Goal: Check status: Check status

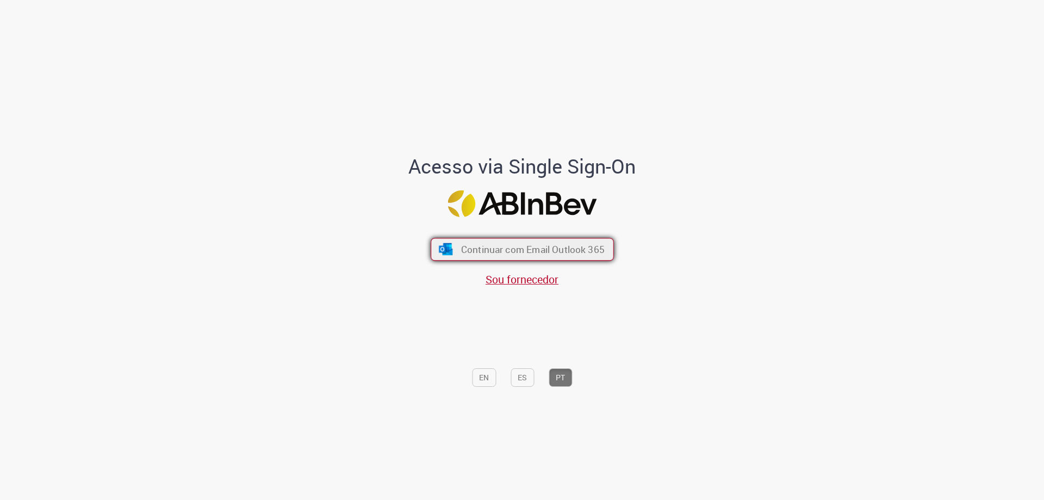
scroll to position [1, 0]
click at [524, 250] on span "Continuar com Email Outlook 365" at bounding box center [533, 248] width 144 height 13
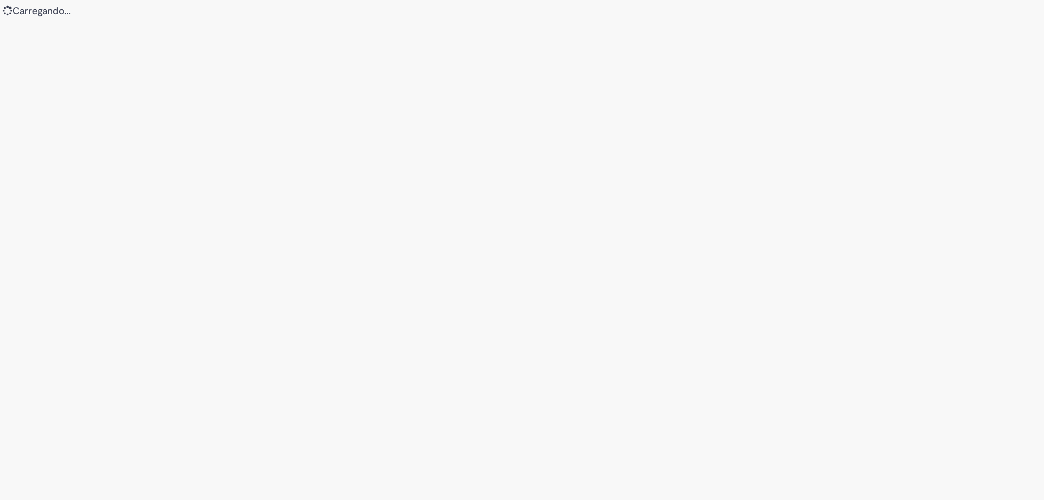
click at [569, 244] on div "Loading..." at bounding box center [522, 250] width 1044 height 500
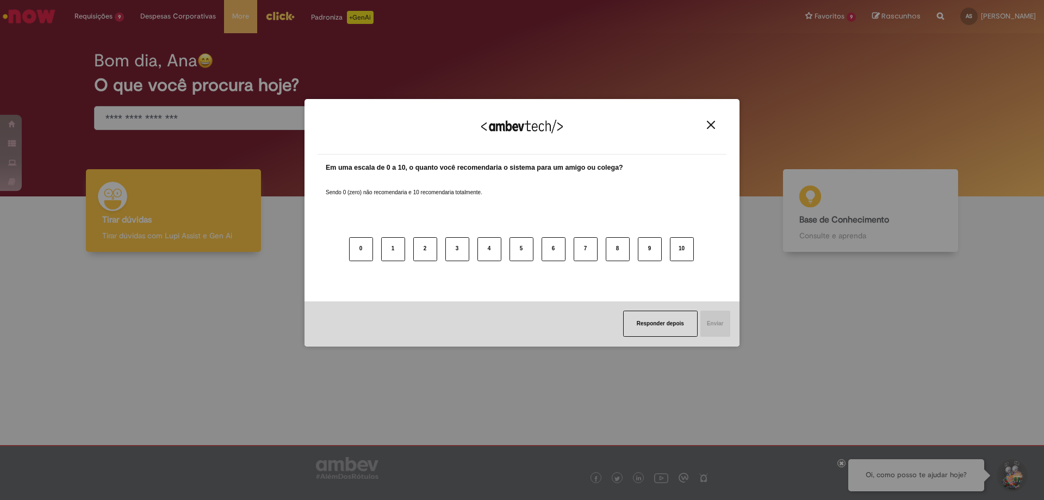
click at [708, 129] on img "Close" at bounding box center [711, 125] width 8 height 8
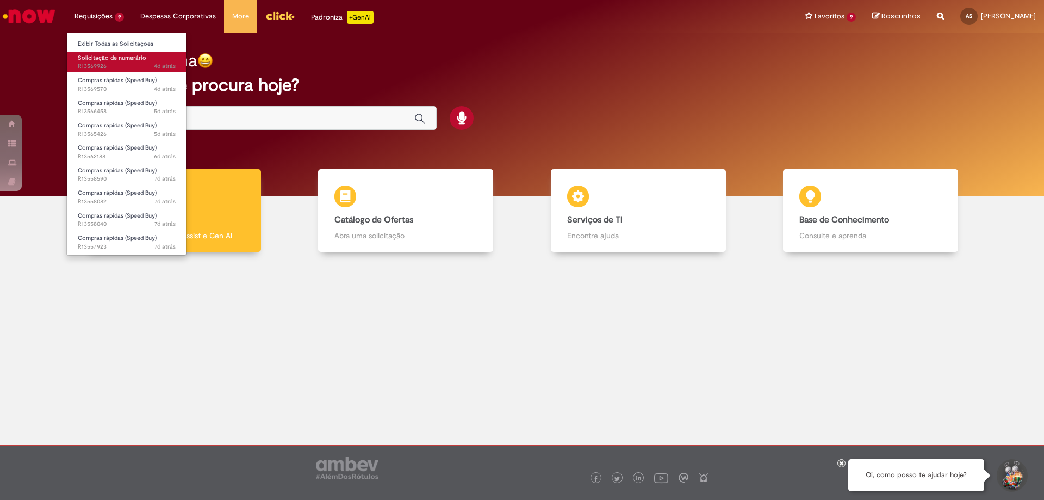
click at [115, 59] on span "Solicitação de numerário" at bounding box center [112, 58] width 69 height 8
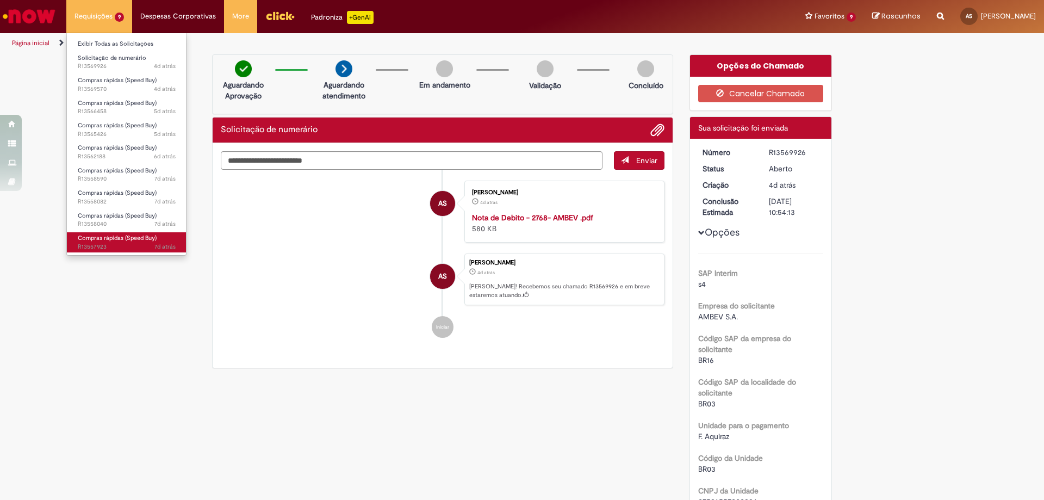
click at [150, 239] on span "Compras rápidas (Speed Buy)" at bounding box center [117, 238] width 79 height 8
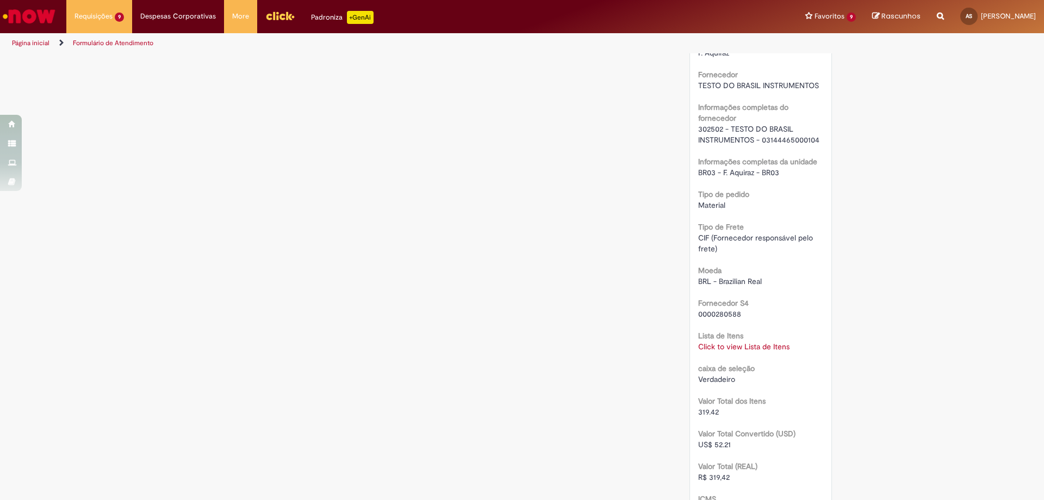
scroll to position [878, 0]
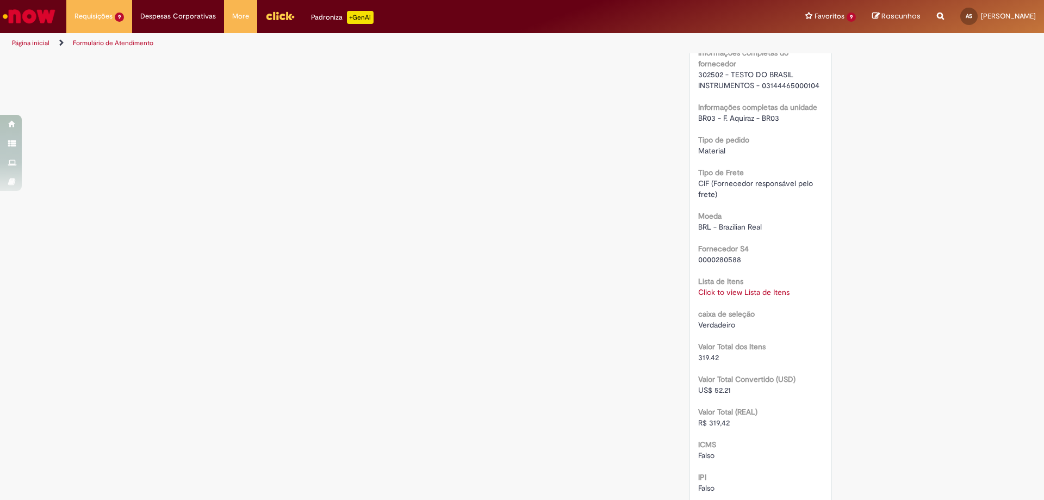
click at [778, 292] on link "Click to view Lista de Itens" at bounding box center [743, 292] width 91 height 10
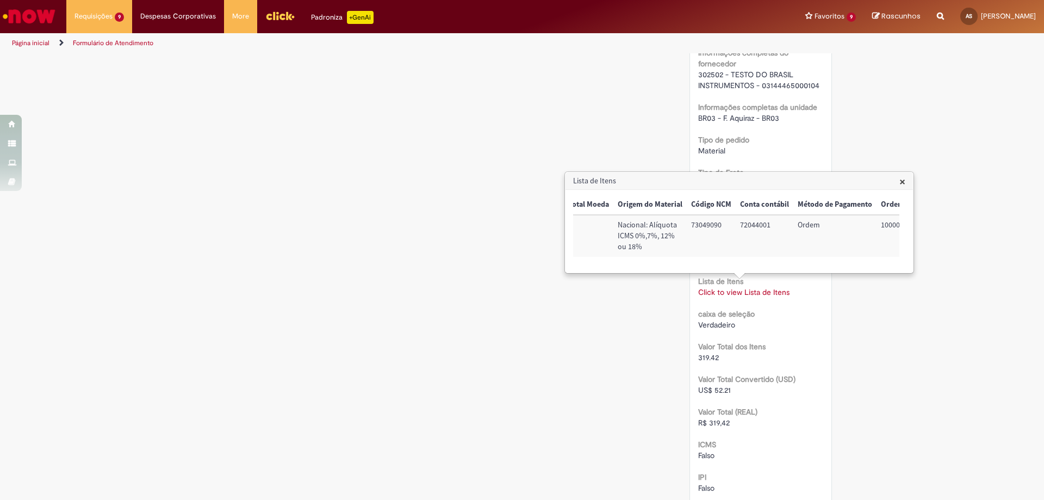
scroll to position [0, 442]
click at [902, 184] on span "×" at bounding box center [903, 181] width 6 height 15
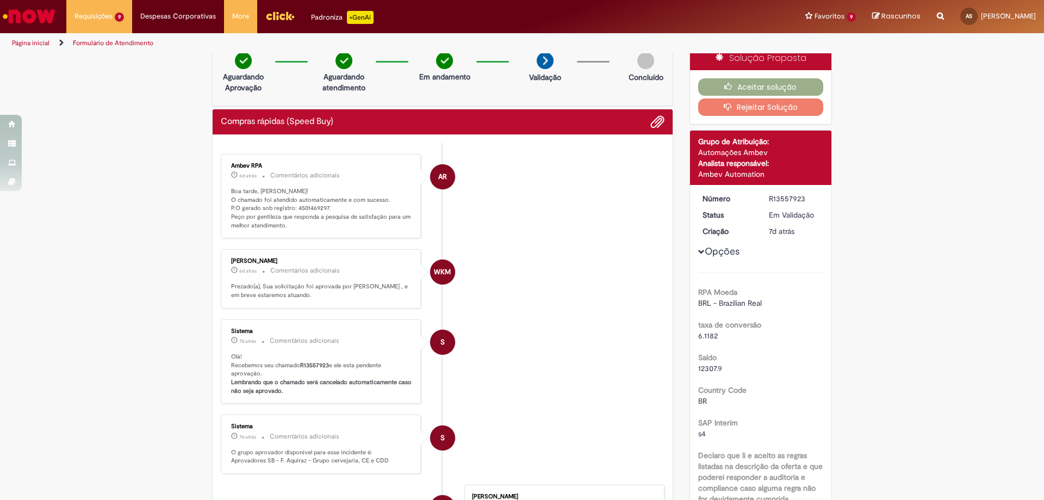
scroll to position [0, 0]
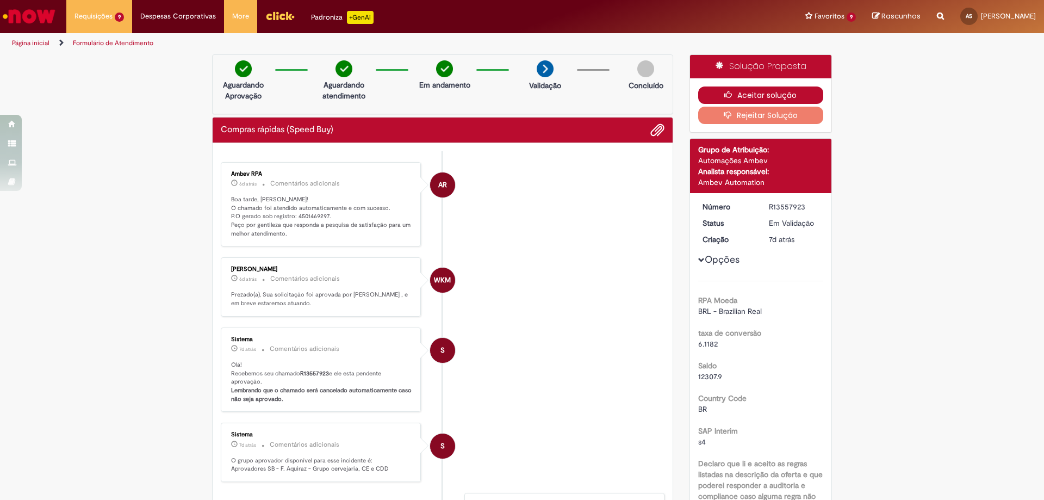
click at [775, 88] on button "Aceitar solução" at bounding box center [761, 94] width 126 height 17
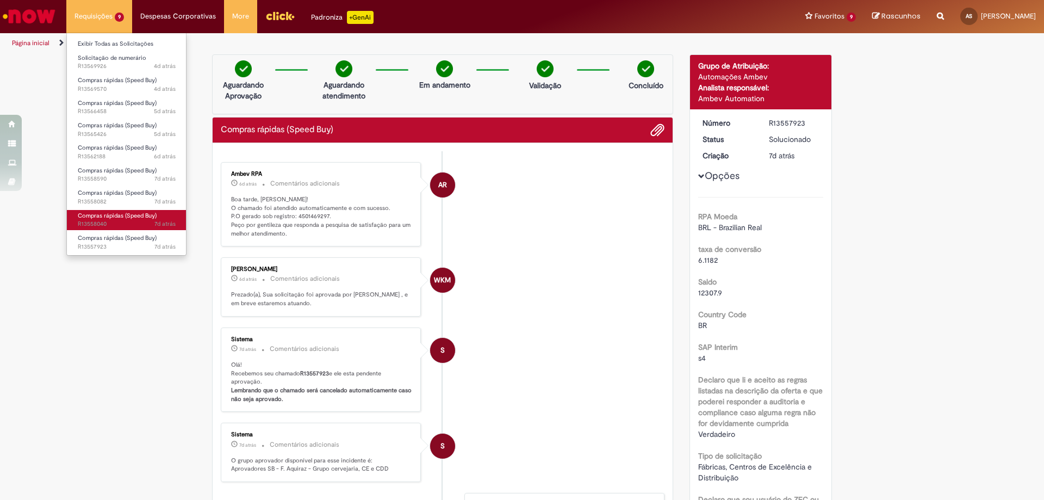
click at [105, 223] on span "7d atrás 7 dias atrás R13558040" at bounding box center [127, 224] width 98 height 9
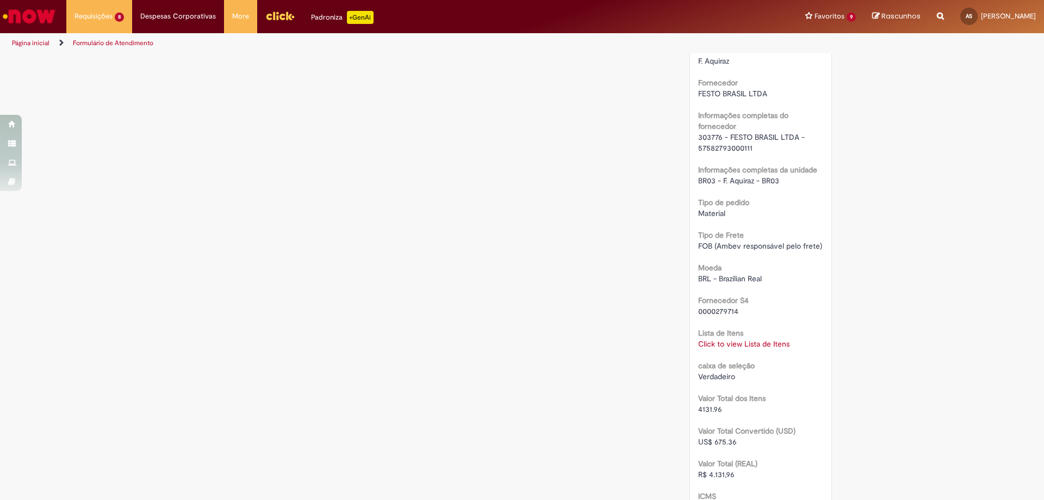
scroll to position [1034, 0]
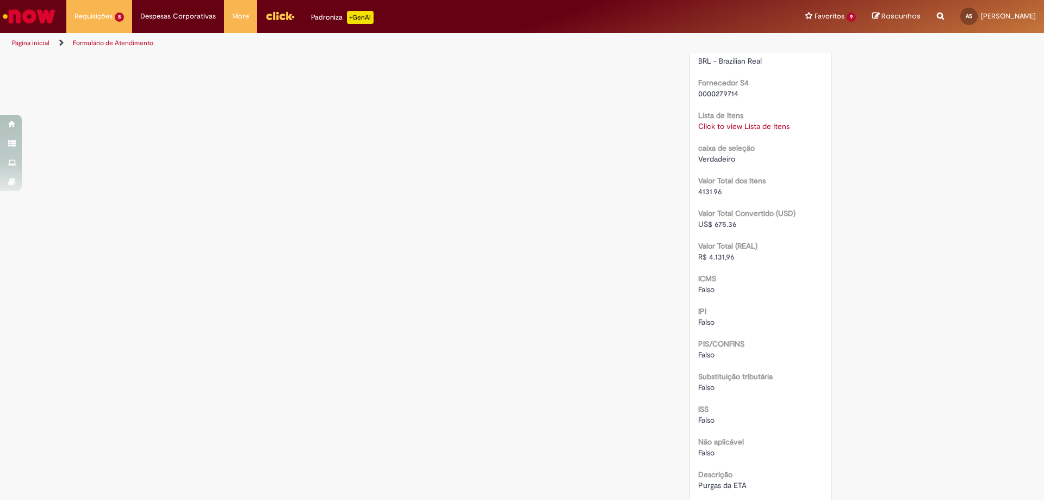
click at [741, 125] on link "Click to view Lista de Itens" at bounding box center [743, 126] width 91 height 10
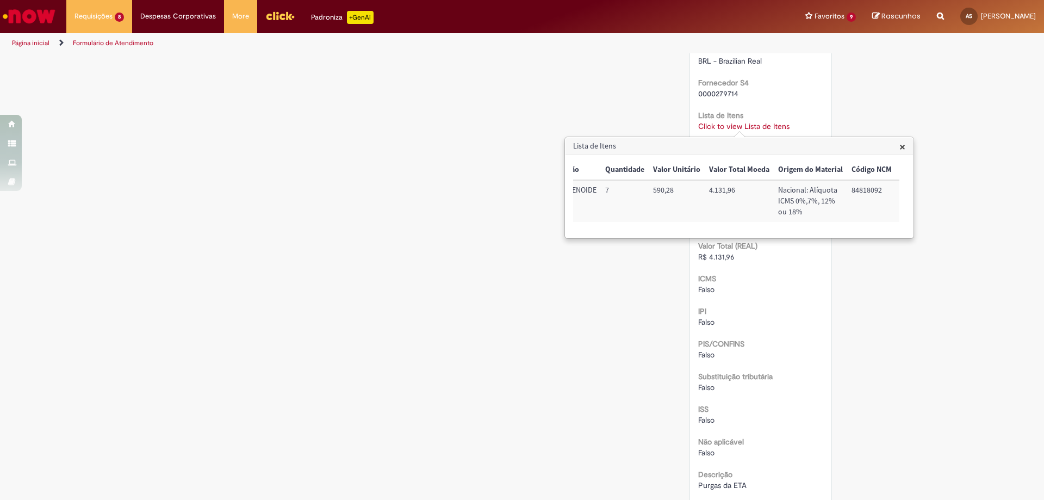
scroll to position [0, 461]
click at [898, 146] on h3 "Lista de Itens" at bounding box center [740, 146] width 348 height 17
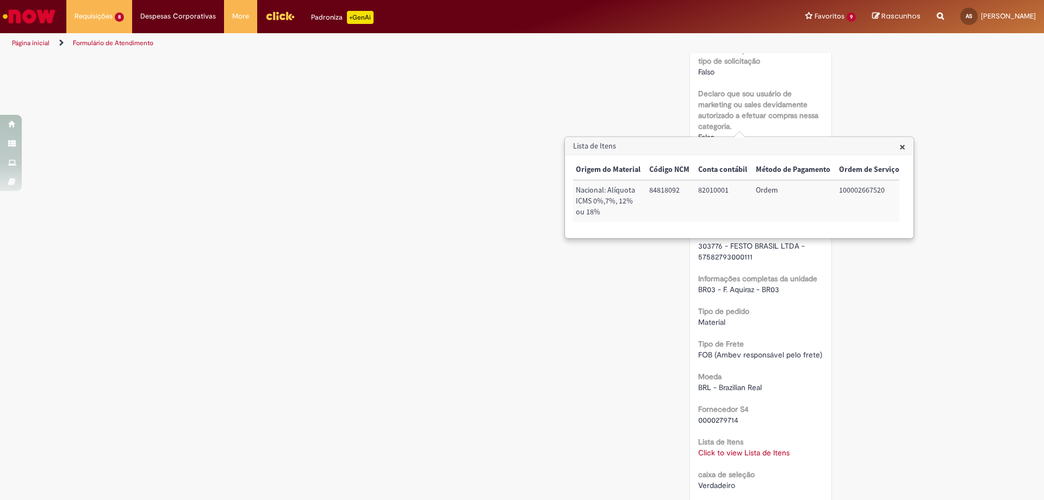
scroll to position [381, 0]
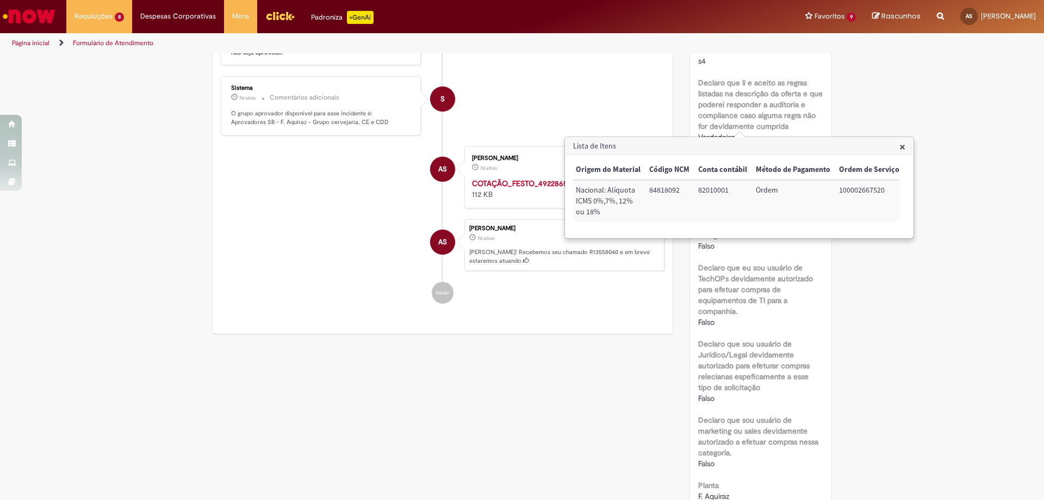
click at [906, 144] on span "×" at bounding box center [903, 146] width 6 height 15
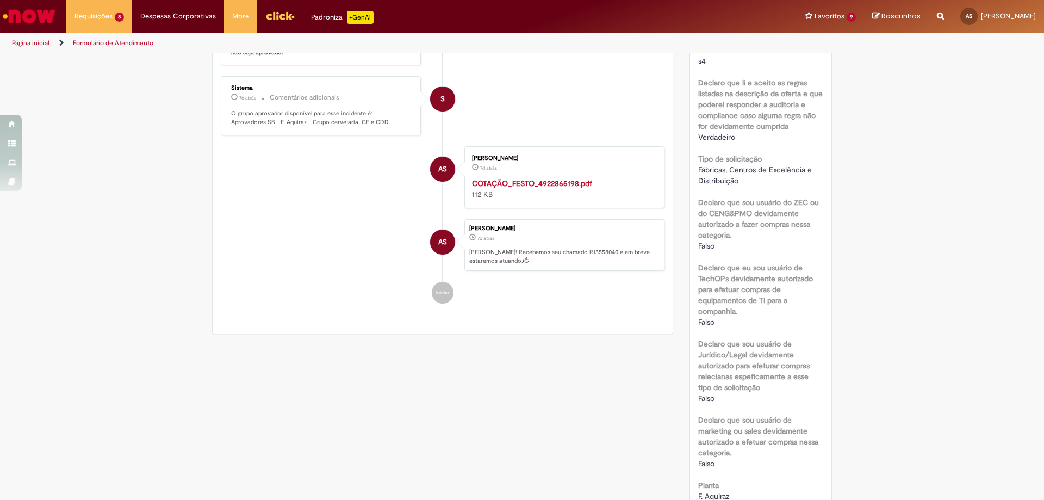
click at [546, 185] on strong "COTAÇÃO_FESTO_4922865198.pdf" at bounding box center [532, 183] width 120 height 10
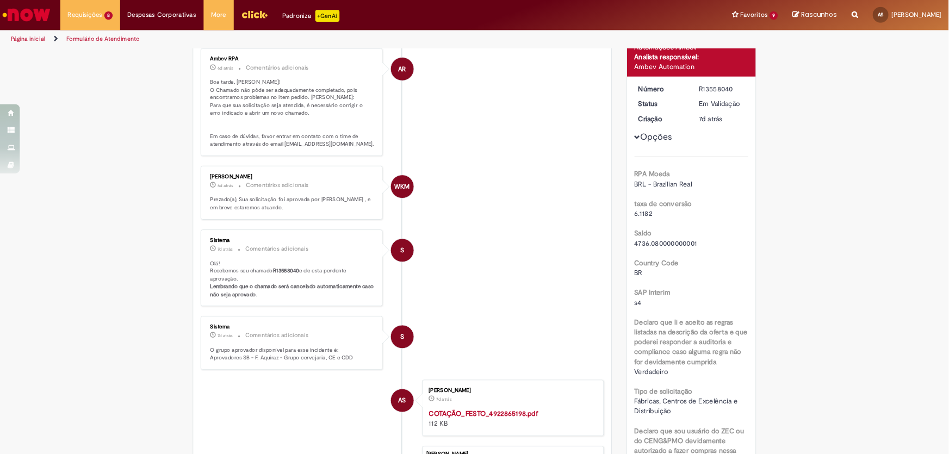
scroll to position [0, 0]
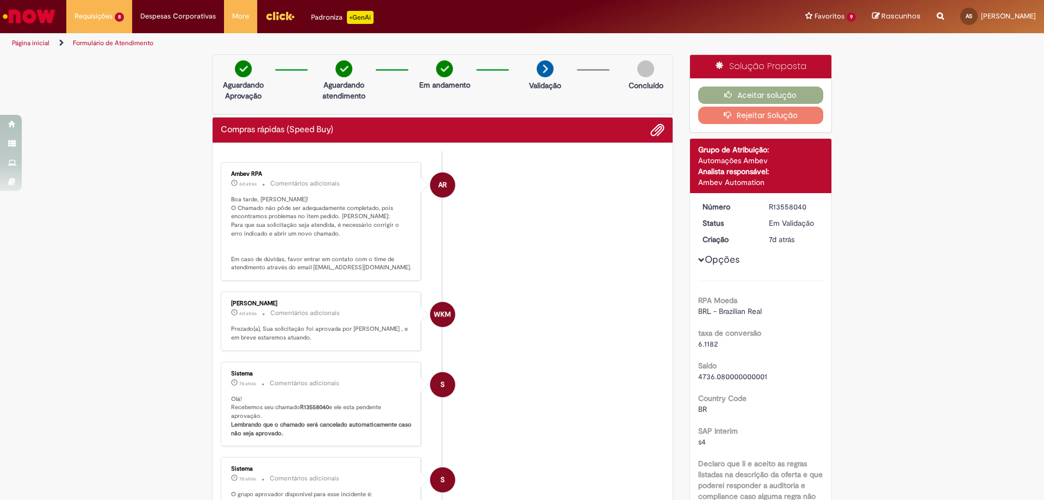
click at [768, 115] on button "Rejeitar Solução" at bounding box center [761, 115] width 126 height 17
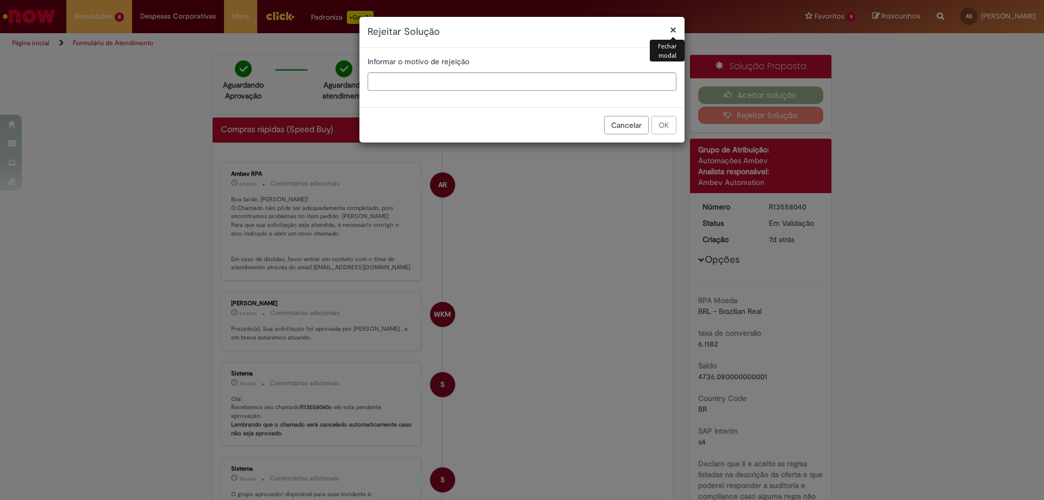
click at [671, 31] on button "×" at bounding box center [673, 29] width 7 height 11
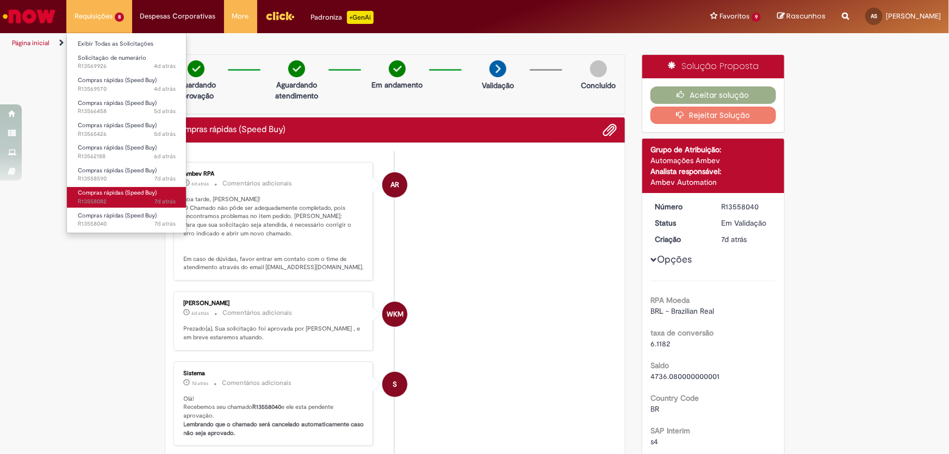
click at [144, 190] on span "Compras rápidas (Speed Buy)" at bounding box center [117, 193] width 79 height 8
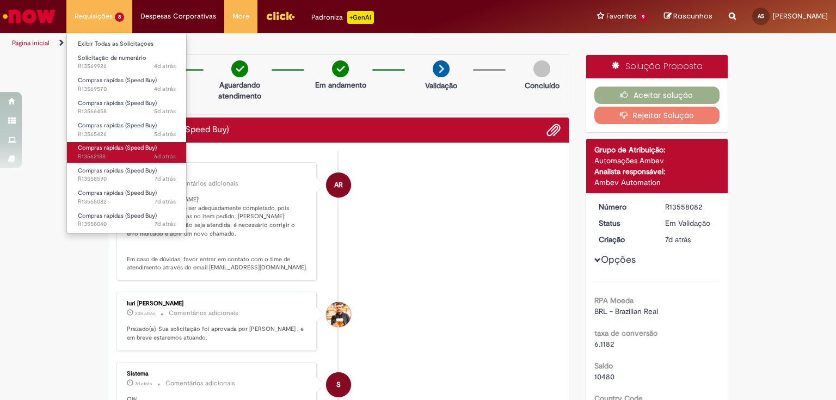
click at [117, 157] on span "6d atrás 6 dias atrás R13562188" at bounding box center [127, 156] width 98 height 9
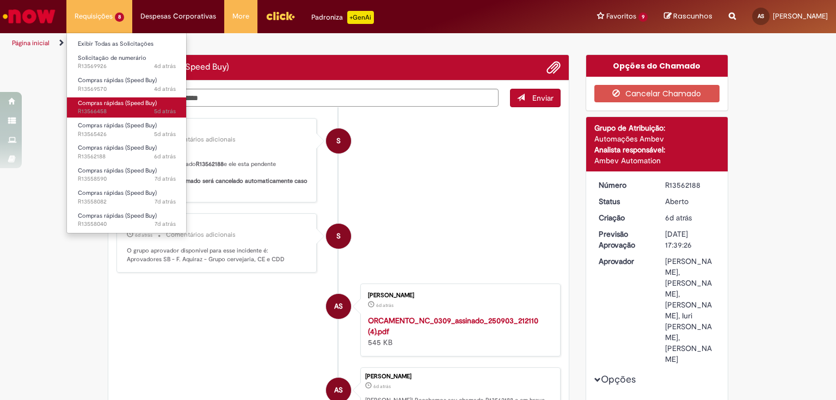
click at [115, 108] on span "5d atrás 5 dias atrás R13566458" at bounding box center [127, 111] width 98 height 9
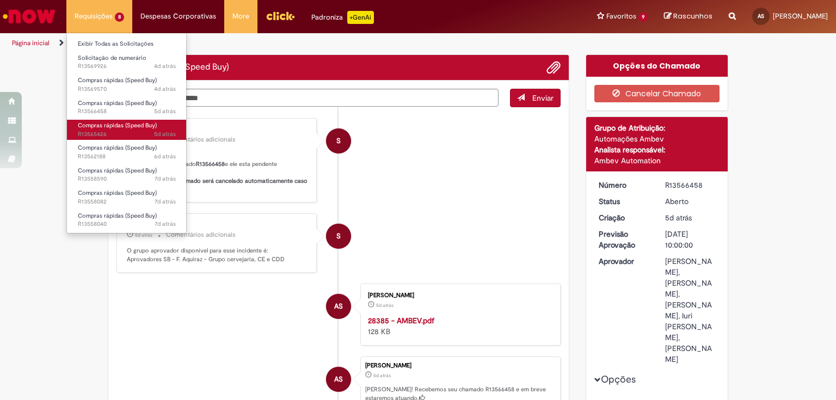
click at [113, 126] on span "Compras rápidas (Speed Buy)" at bounding box center [117, 125] width 79 height 8
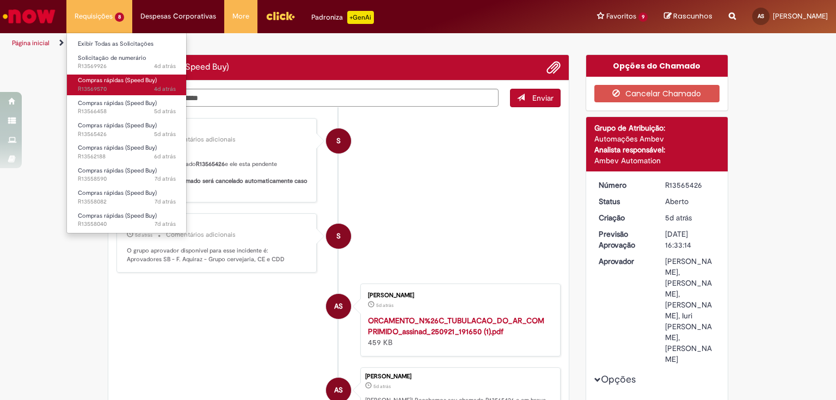
click at [129, 84] on link "Compras rápidas (Speed Buy) 4d atrás 4 dias atrás R13569570" at bounding box center [127, 85] width 120 height 20
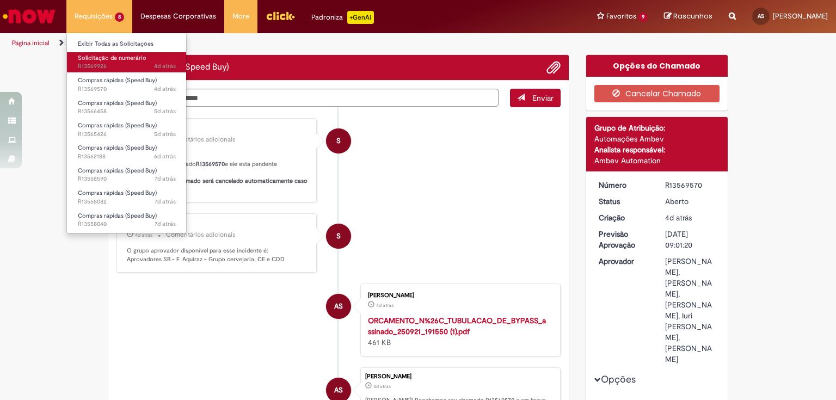
click at [132, 66] on span "4d atrás 4 dias atrás R13569926" at bounding box center [127, 66] width 98 height 9
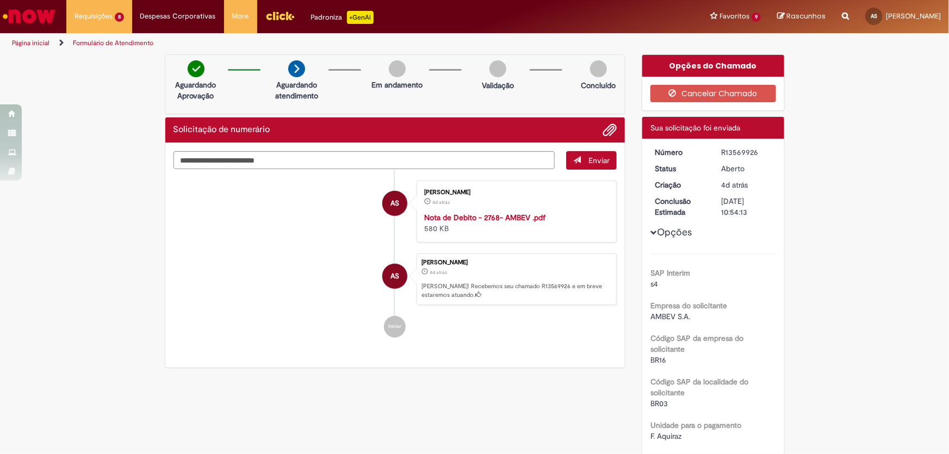
scroll to position [49, 0]
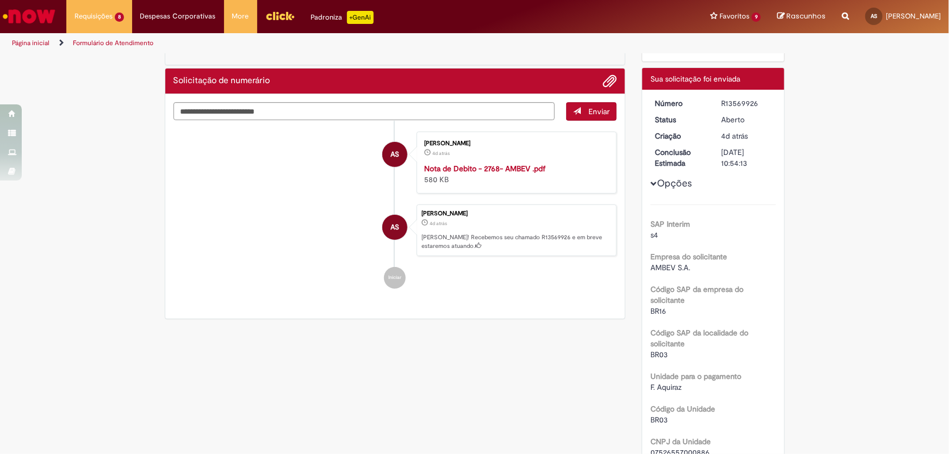
click at [283, 11] on img "Menu Cabeçalho" at bounding box center [279, 16] width 29 height 16
